Goal: Information Seeking & Learning: Understand process/instructions

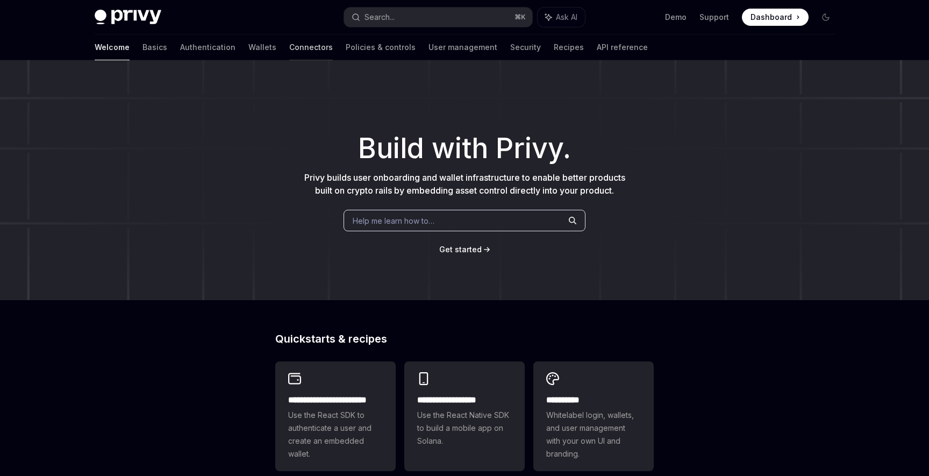
click at [289, 52] on link "Connectors" at bounding box center [311, 47] width 44 height 26
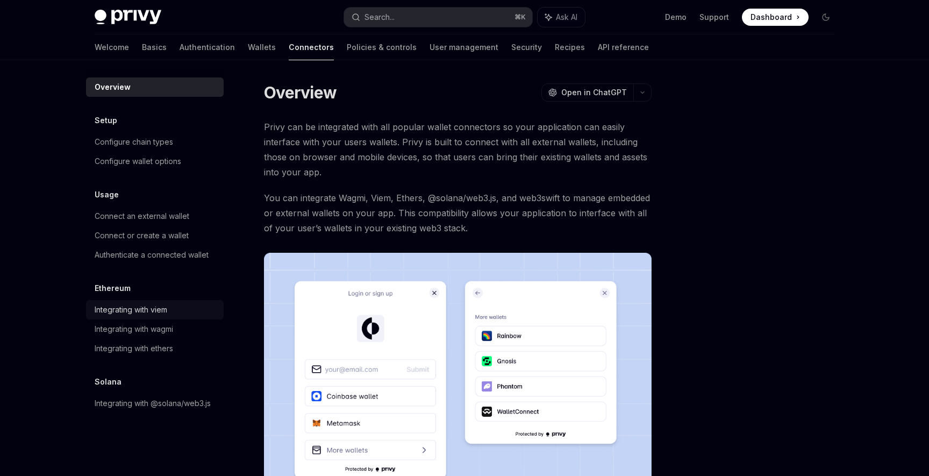
click at [160, 304] on div "Integrating with viem" at bounding box center [131, 309] width 73 height 13
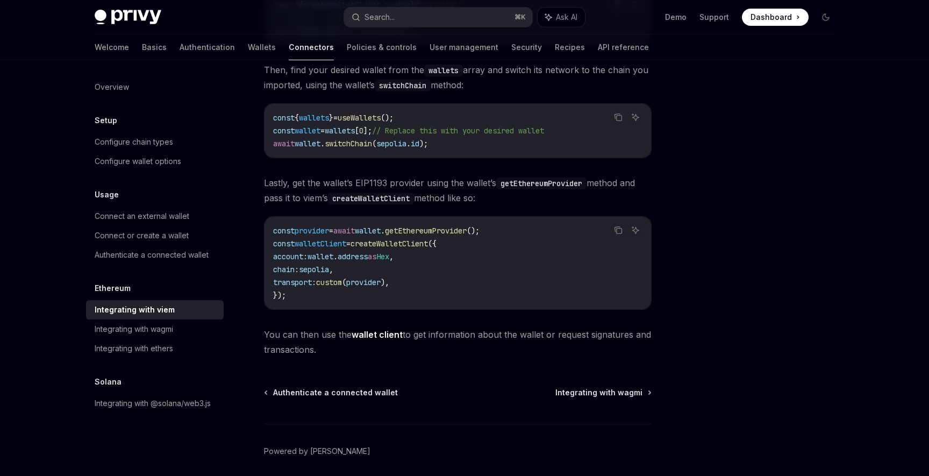
scroll to position [203, 0]
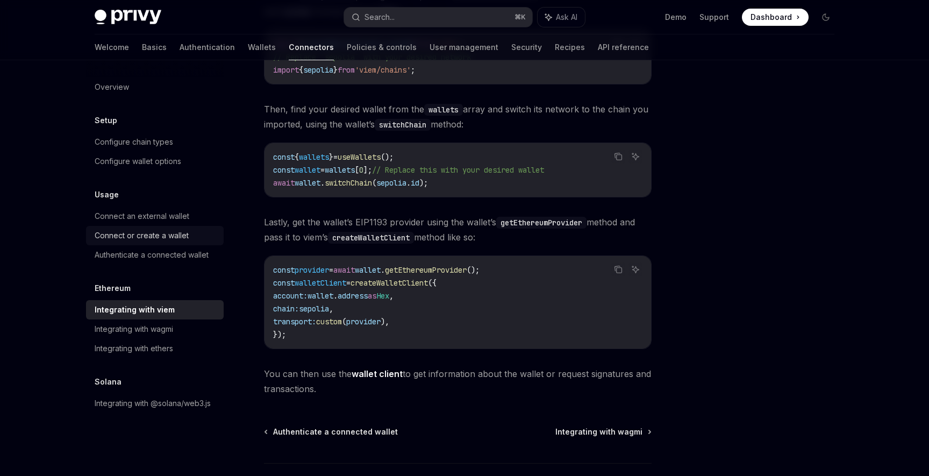
click at [160, 234] on div "Connect or create a wallet" at bounding box center [142, 235] width 94 height 13
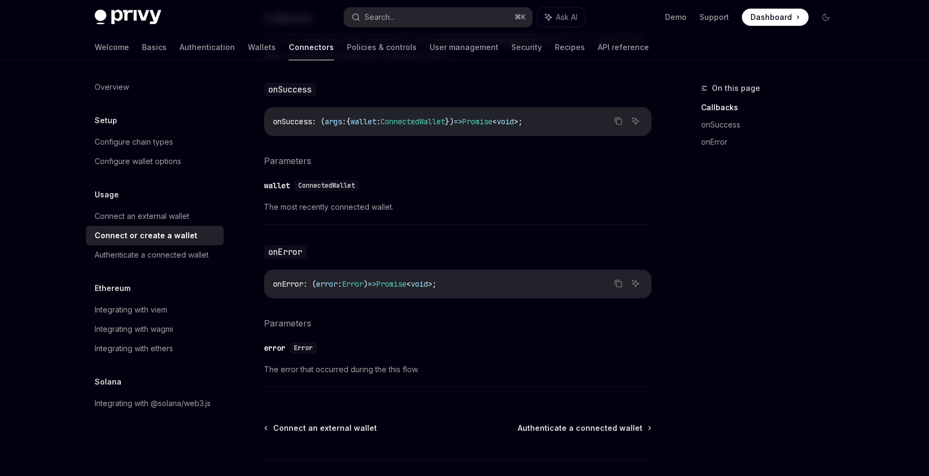
scroll to position [638, 0]
click at [248, 50] on link "Wallets" at bounding box center [262, 47] width 28 height 26
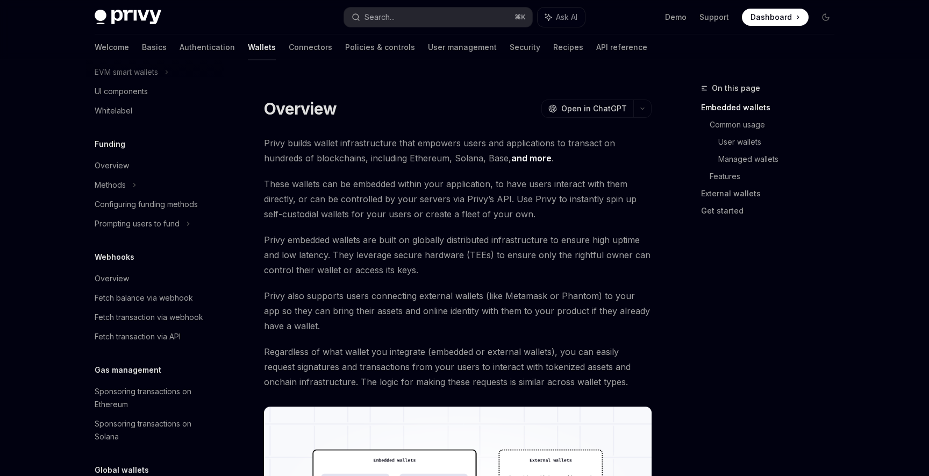
scroll to position [370, 0]
click at [173, 321] on div "Fetch transaction via webhook" at bounding box center [149, 315] width 109 height 13
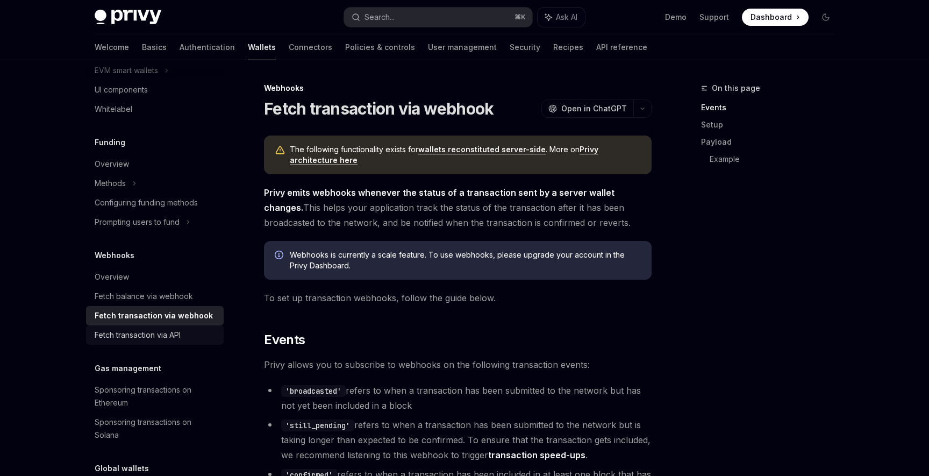
click at [169, 333] on div "Fetch transaction via API" at bounding box center [138, 334] width 86 height 13
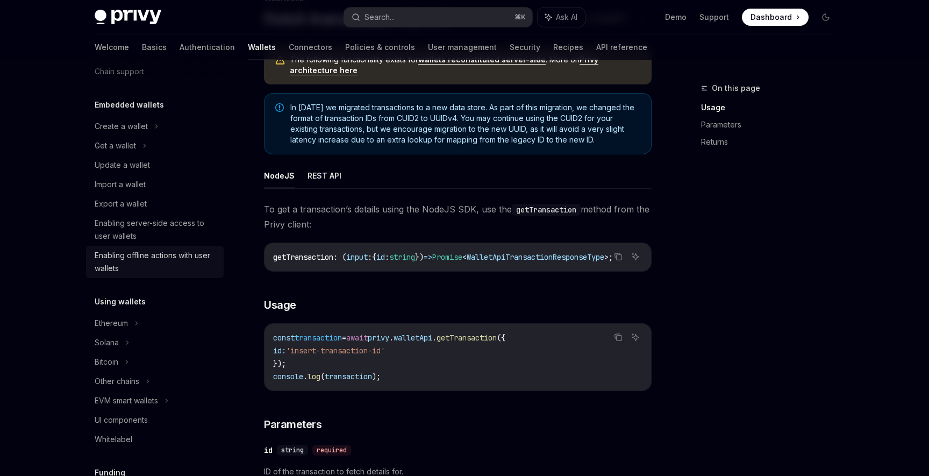
scroll to position [47, 0]
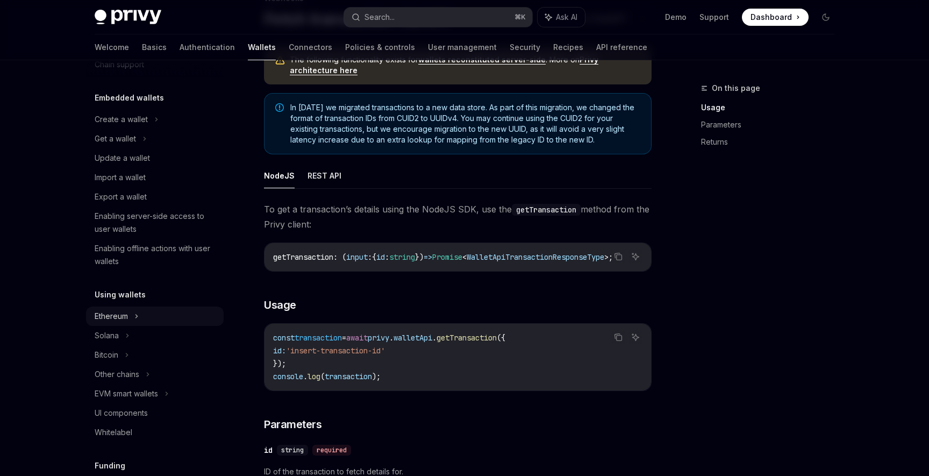
click at [123, 126] on div "Ethereum" at bounding box center [121, 119] width 53 height 13
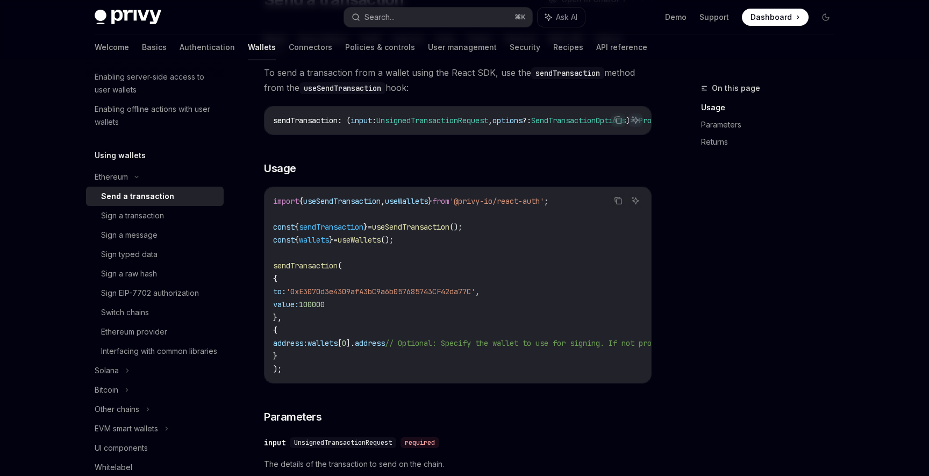
scroll to position [83, 0]
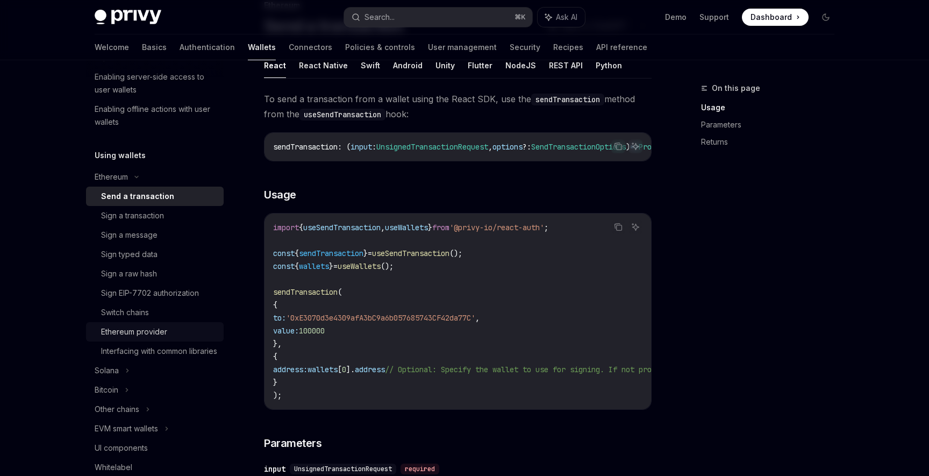
click at [151, 336] on div "Ethereum provider" at bounding box center [134, 331] width 66 height 13
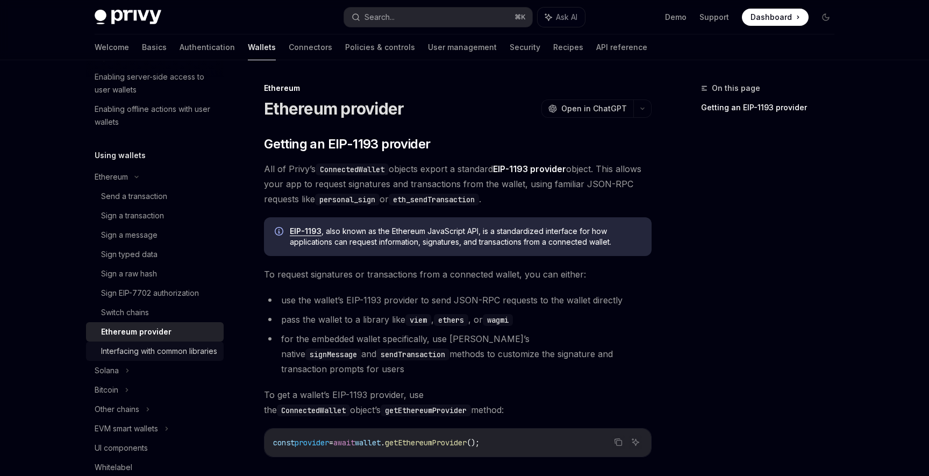
click at [148, 349] on div "Interfacing with common libraries" at bounding box center [159, 351] width 116 height 13
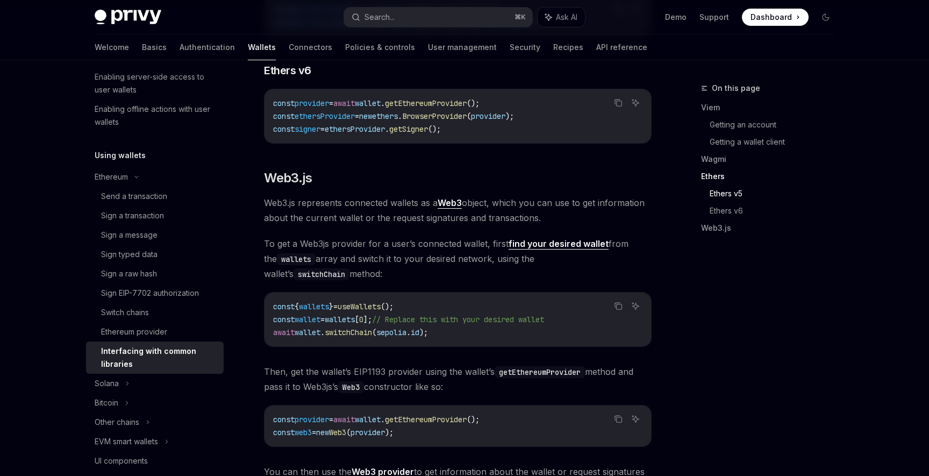
scroll to position [1233, 0]
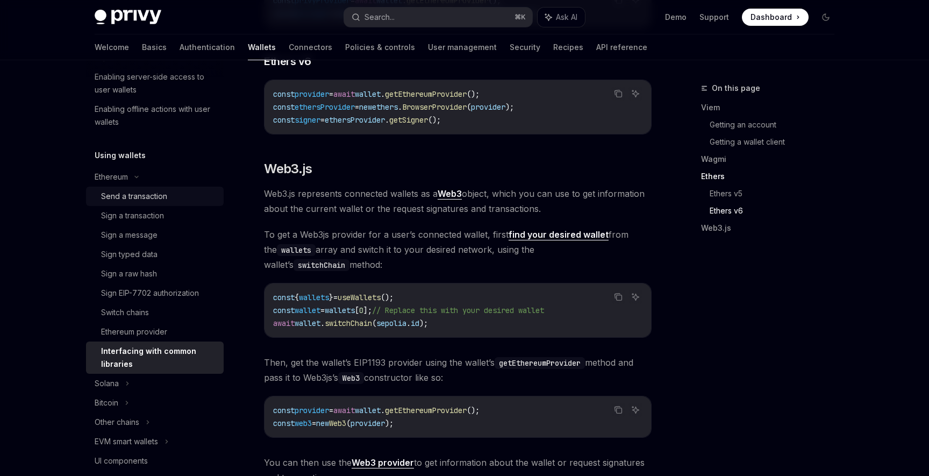
click at [141, 202] on div "Send a transaction" at bounding box center [134, 196] width 66 height 13
type textarea "*"
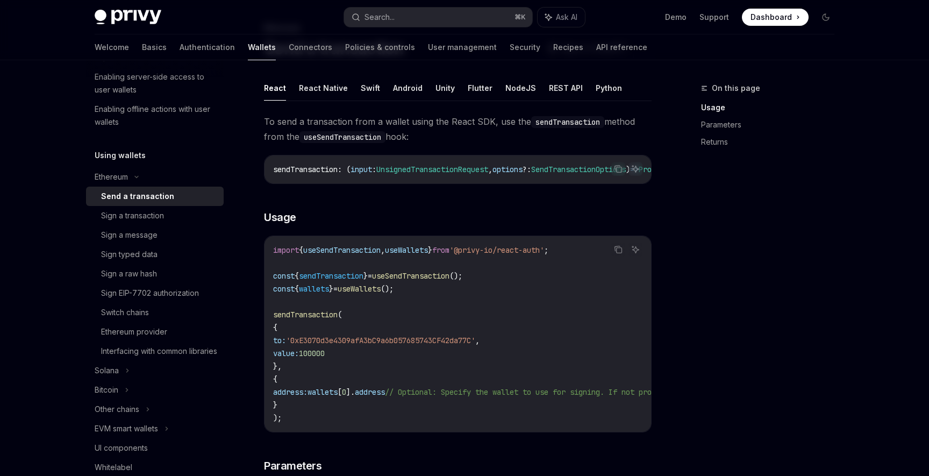
scroll to position [71, 0]
